Goal: Book appointment/travel/reservation

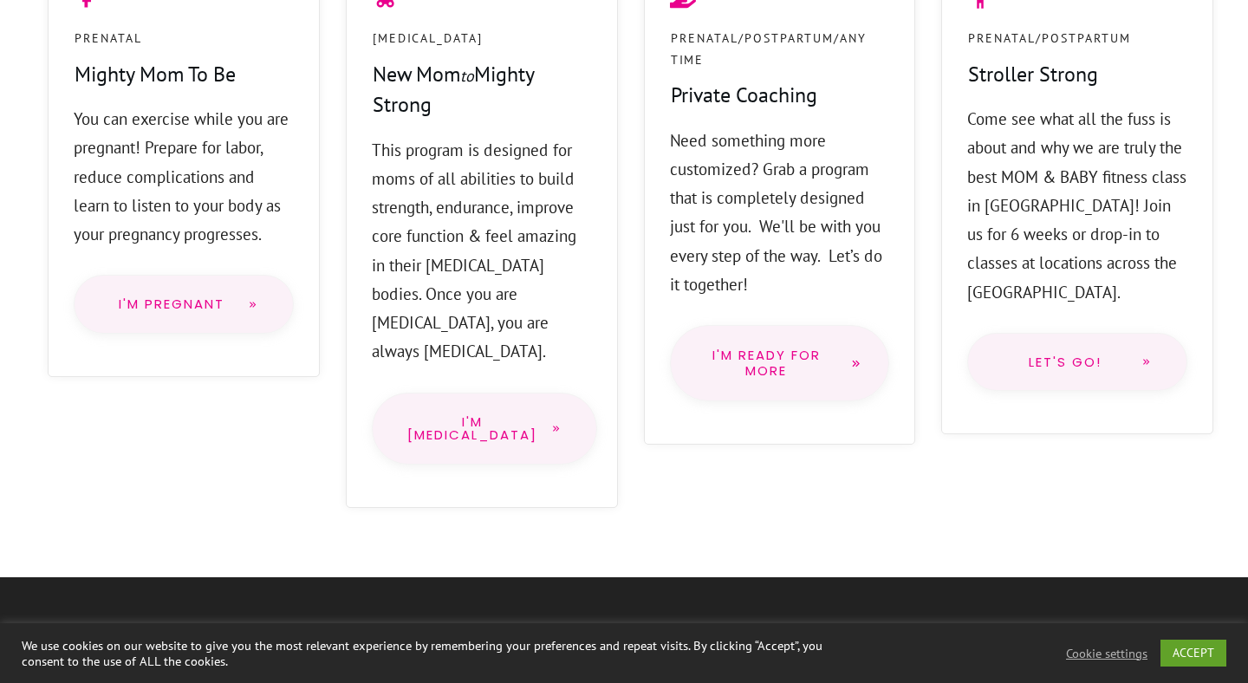
scroll to position [1490, 0]
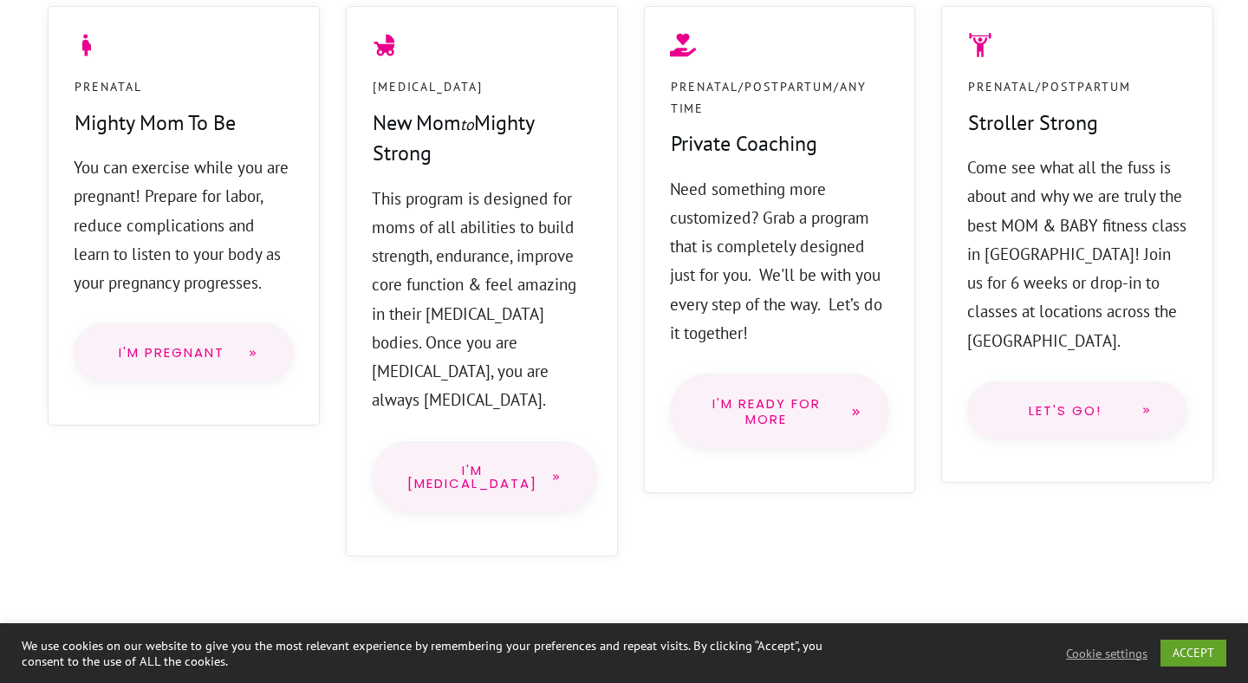
click at [1049, 404] on span "Let's go!" at bounding box center [1065, 411] width 125 height 14
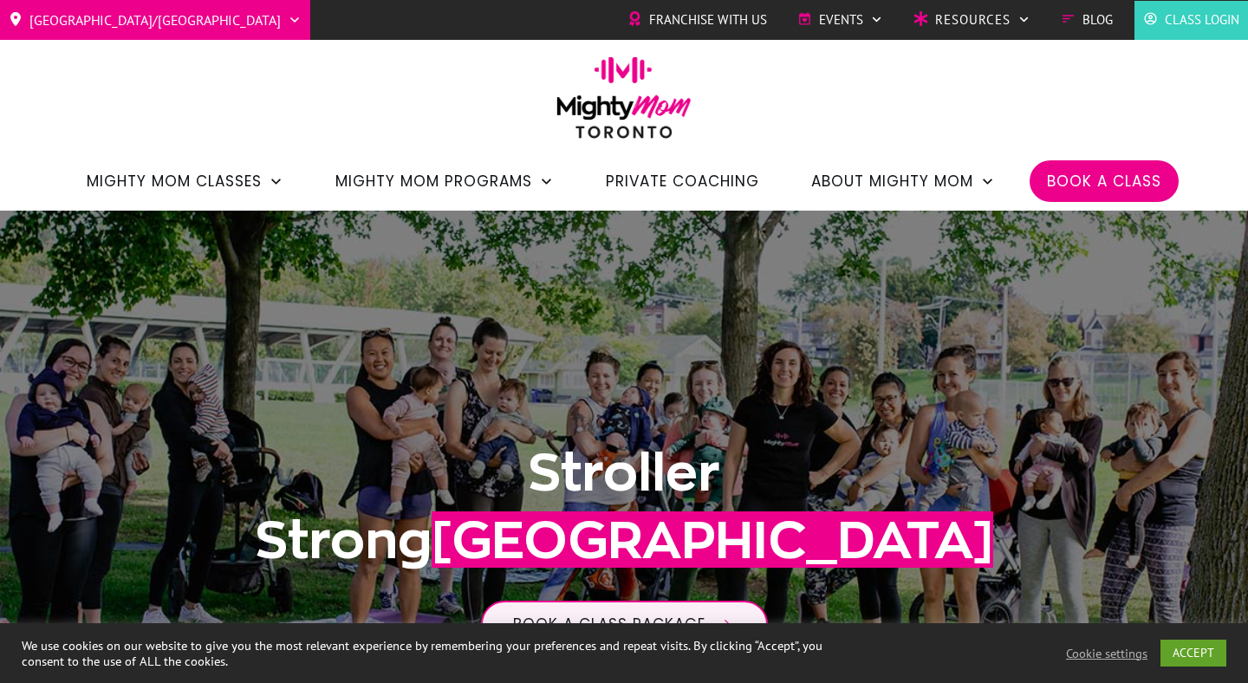
scroll to position [471, 0]
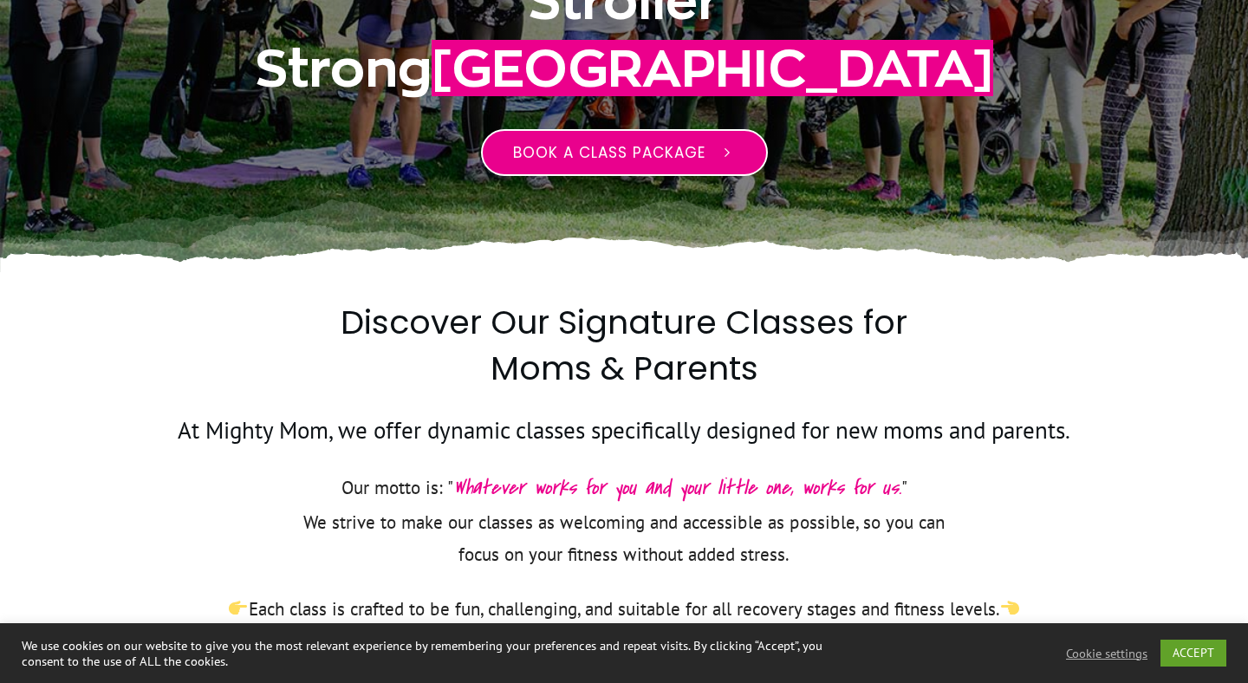
click at [585, 143] on span "Book a class package" at bounding box center [609, 152] width 192 height 21
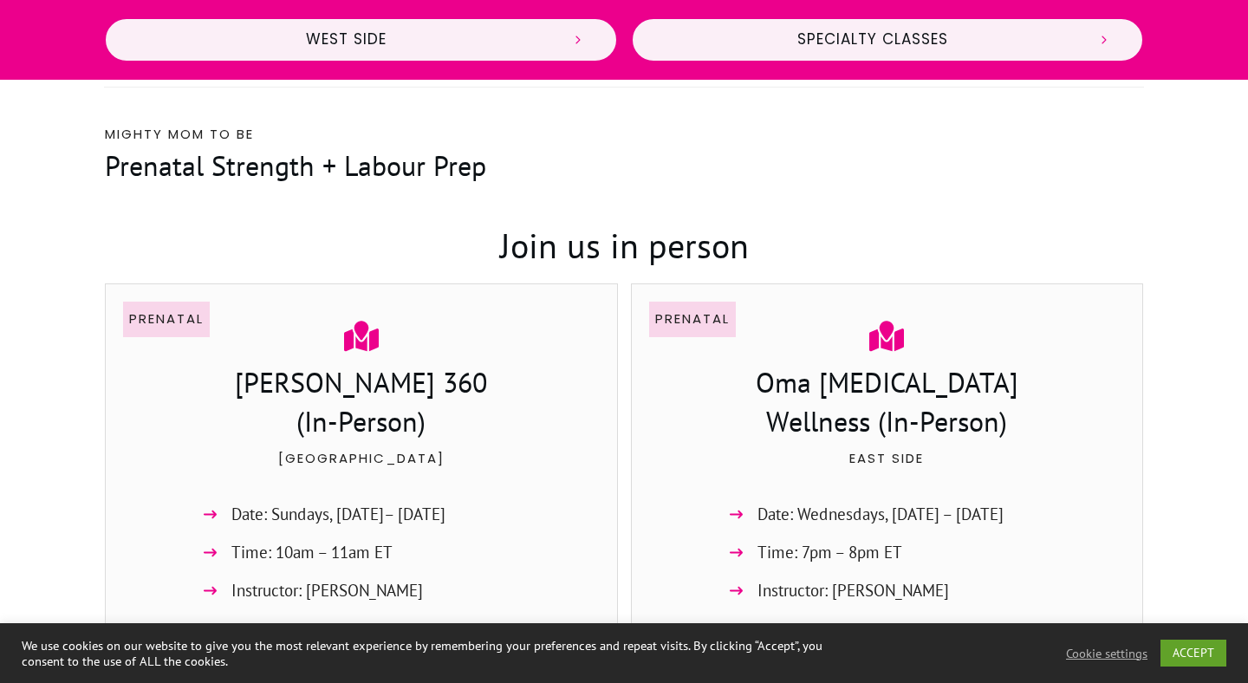
scroll to position [906, 0]
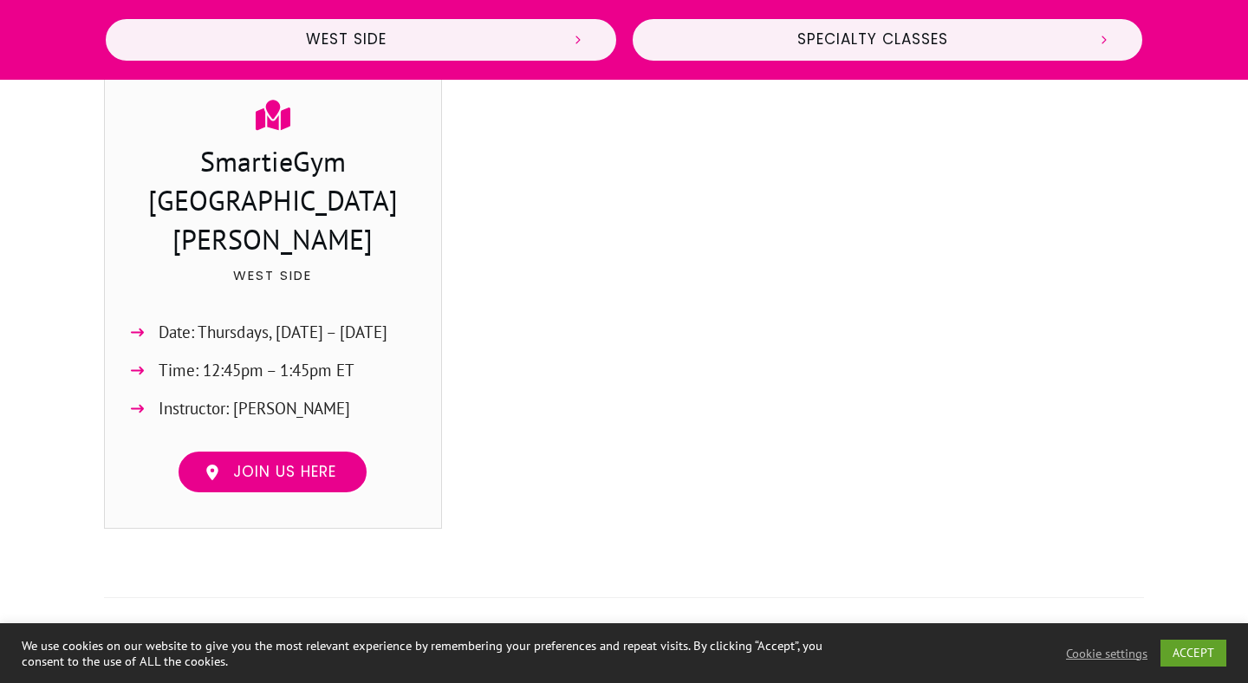
click at [314, 463] on span "Join us here" at bounding box center [284, 472] width 103 height 19
